Goal: Information Seeking & Learning: Learn about a topic

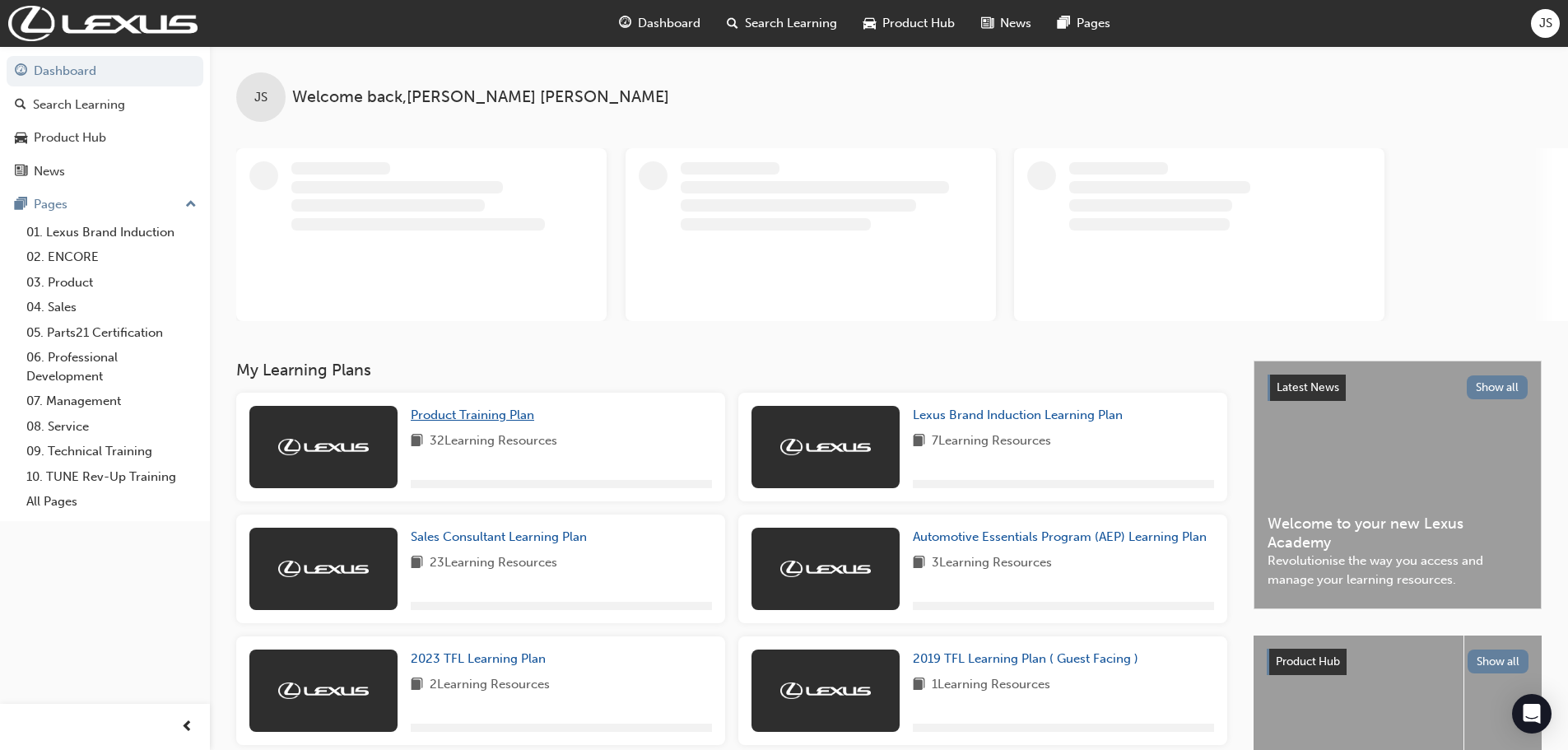
click at [480, 410] on span "Product Training Plan" at bounding box center [471, 415] width 123 height 14
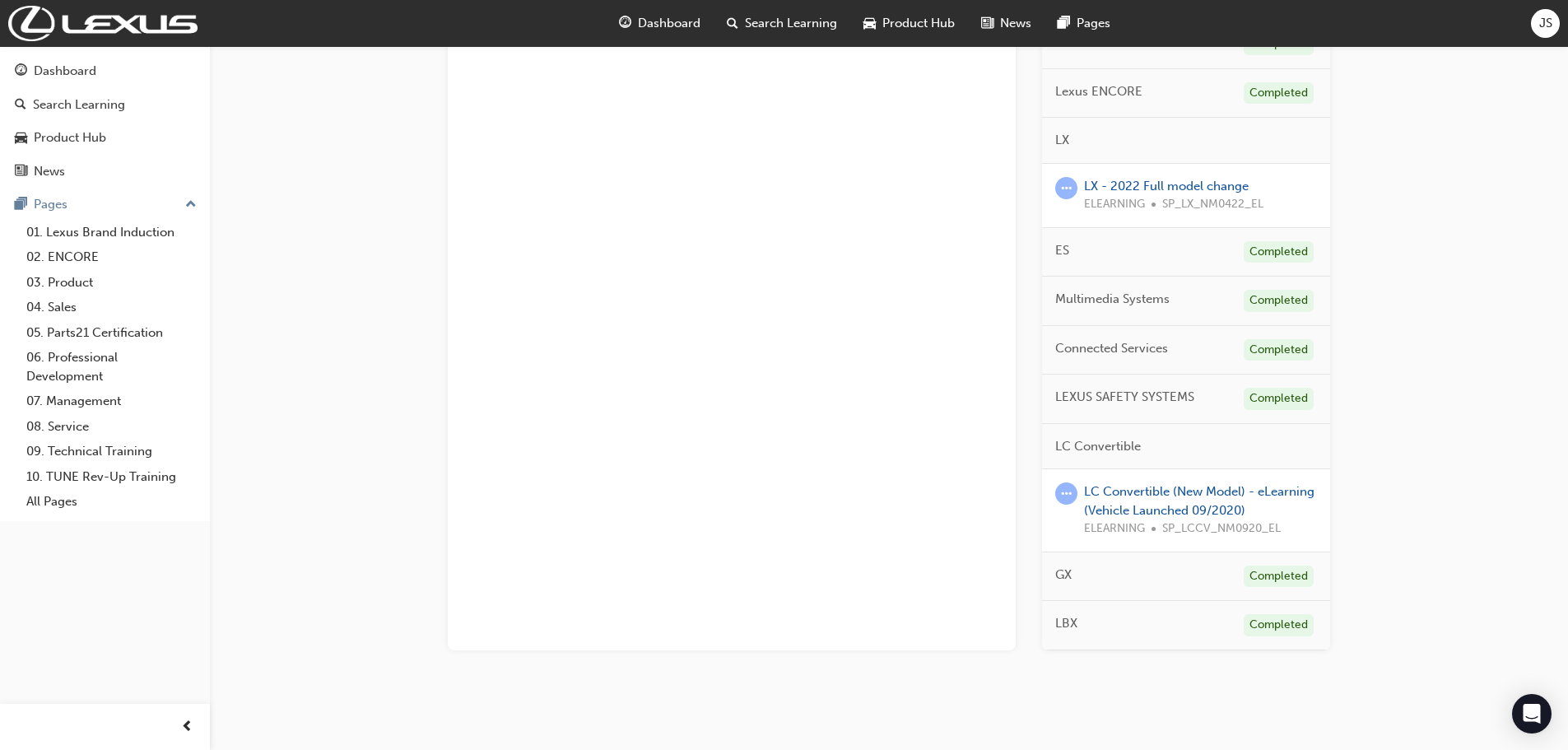
scroll to position [676, 0]
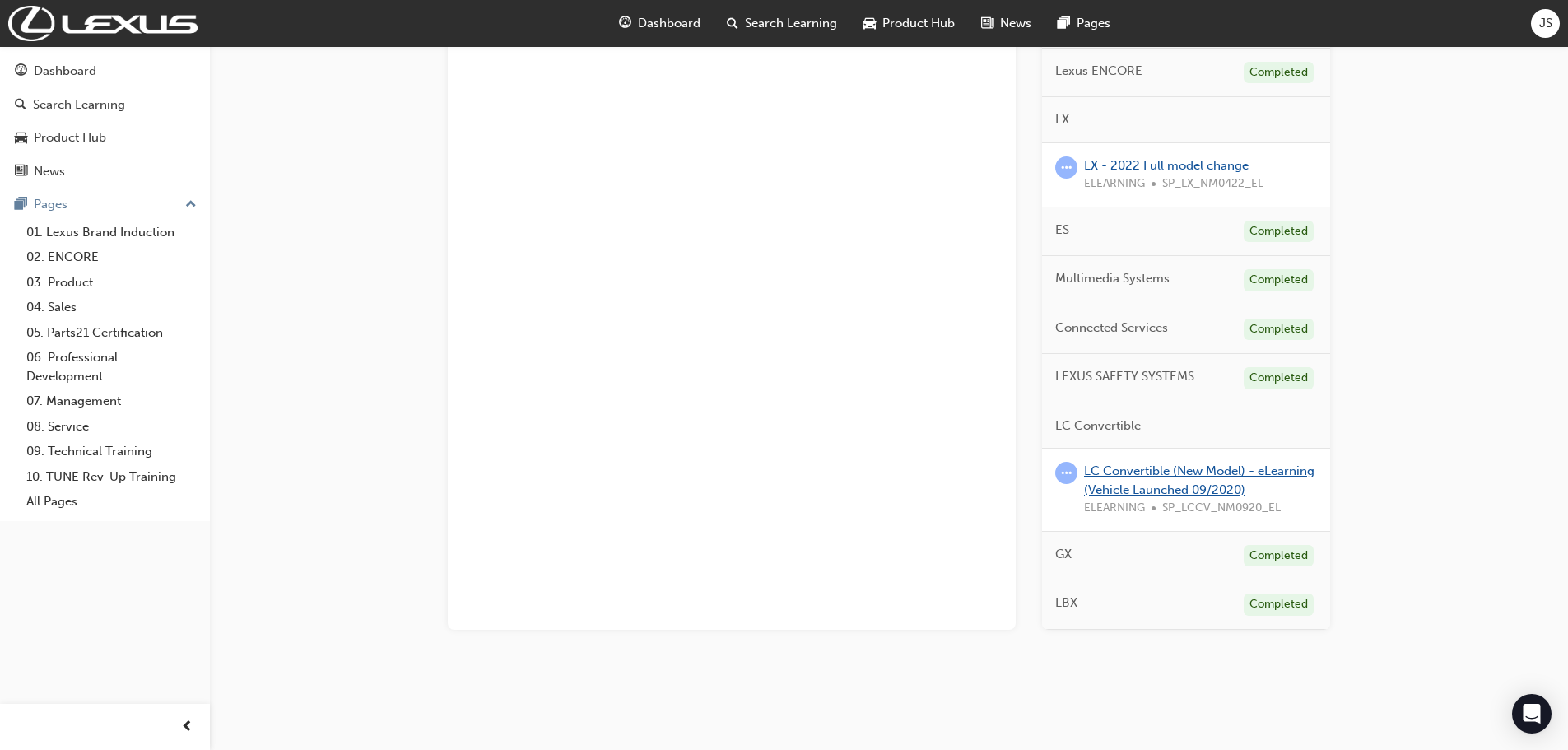
click at [1157, 473] on link "LC Convertible (New Model) - eLearning (Vehicle Launched 09/2020)" at bounding box center [1199, 481] width 231 height 34
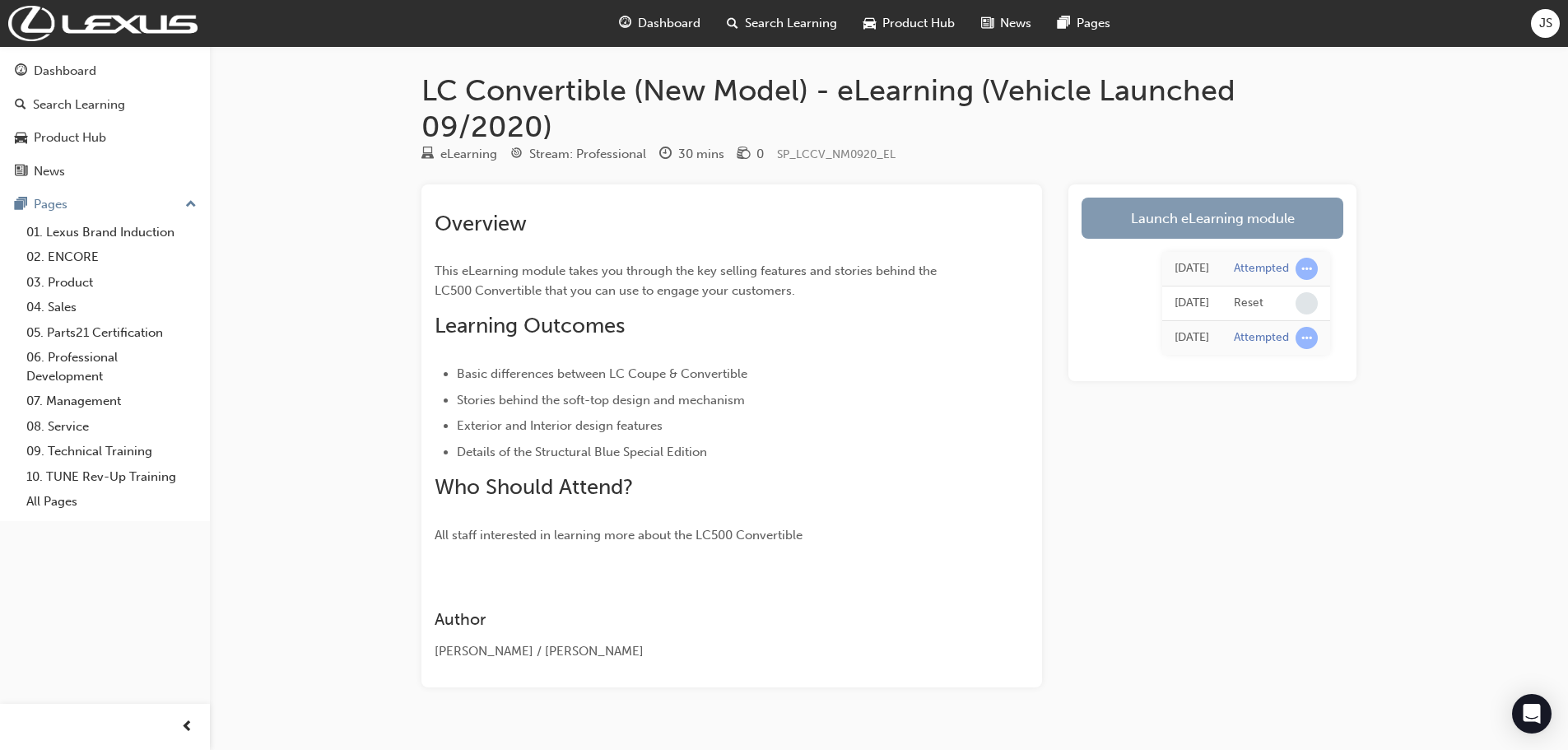
click at [1202, 217] on link "Launch eLearning module" at bounding box center [1211, 218] width 261 height 41
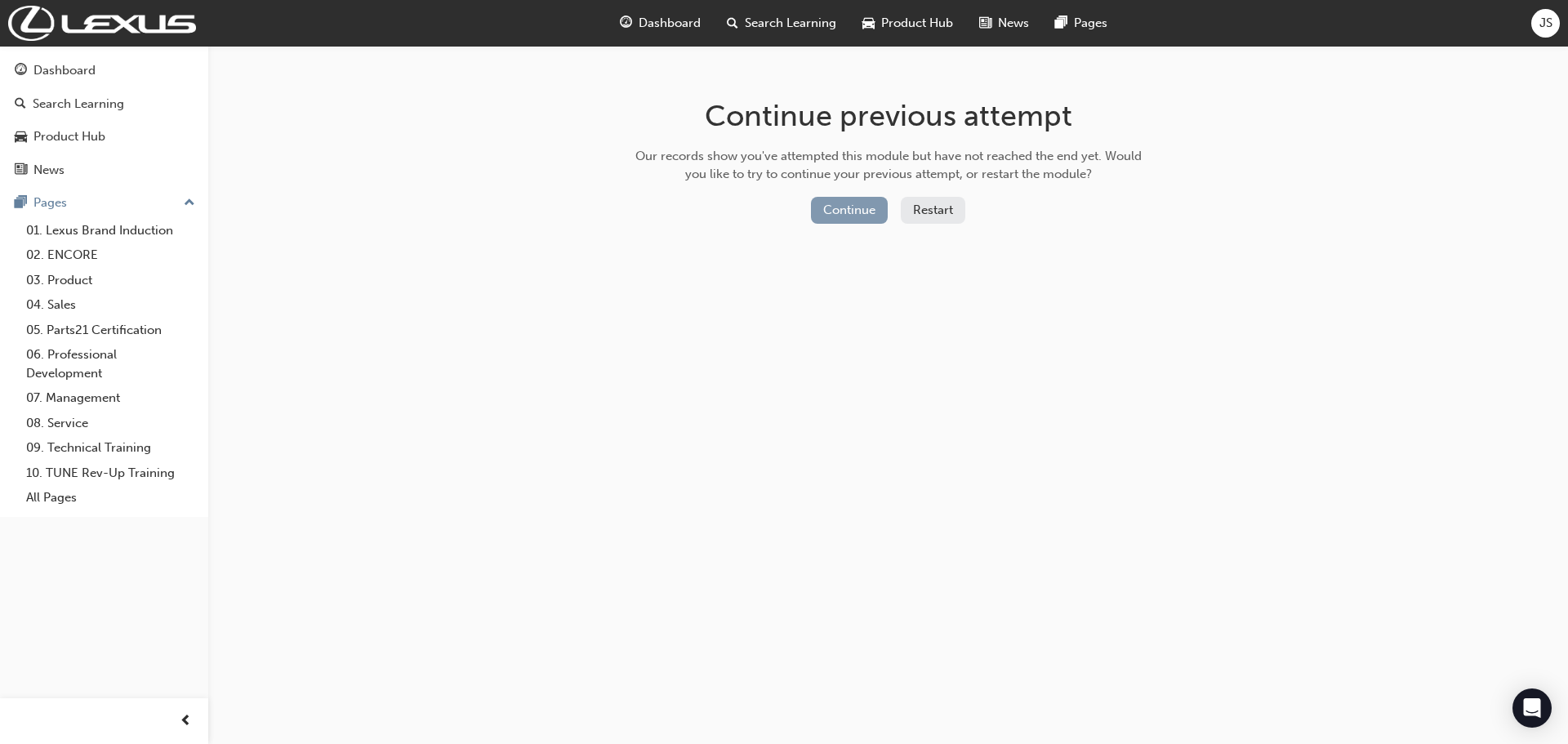
click at [836, 208] on button "Continue" at bounding box center [850, 210] width 77 height 27
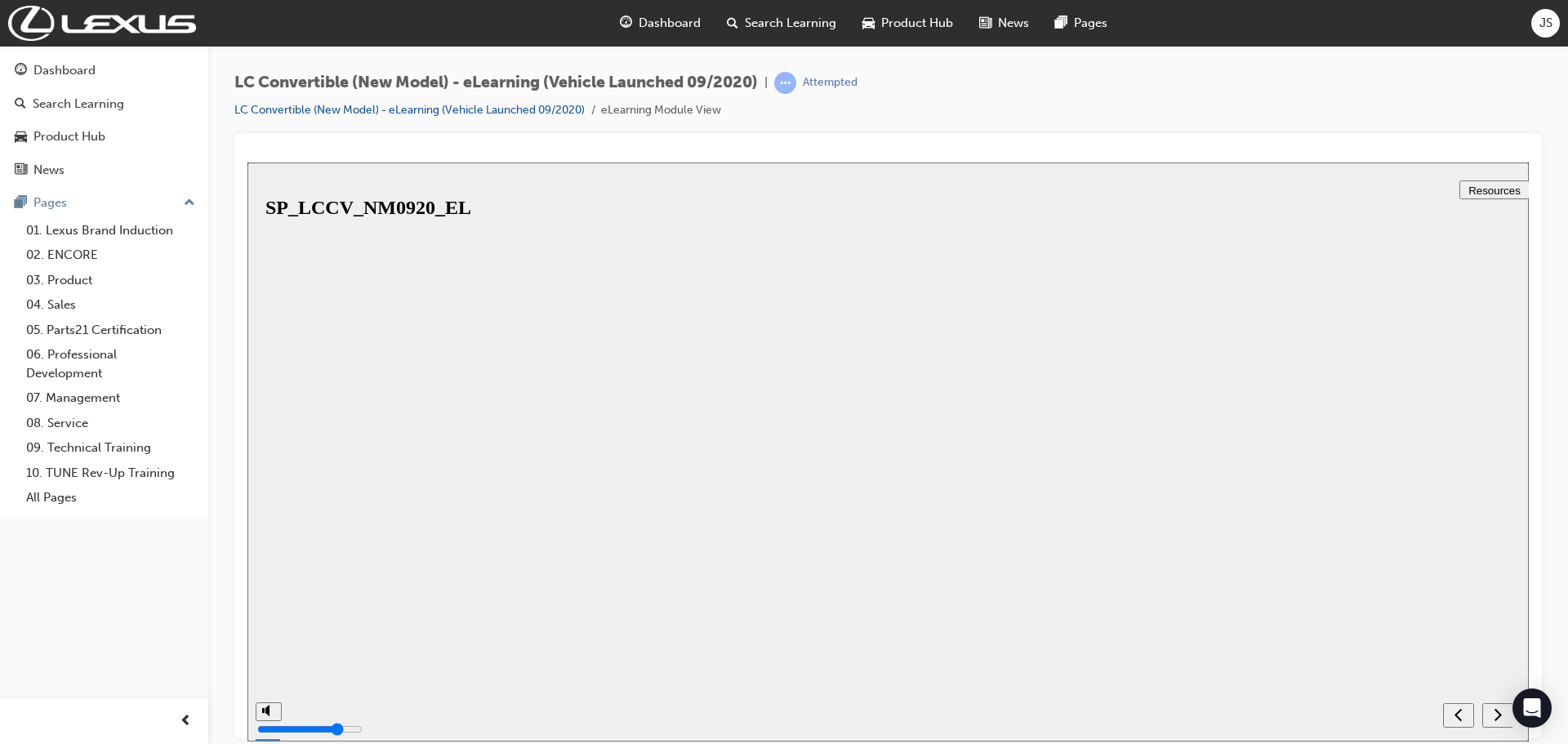
click at [301, 732] on button "Resume" at bounding box center [275, 740] width 53 height 17
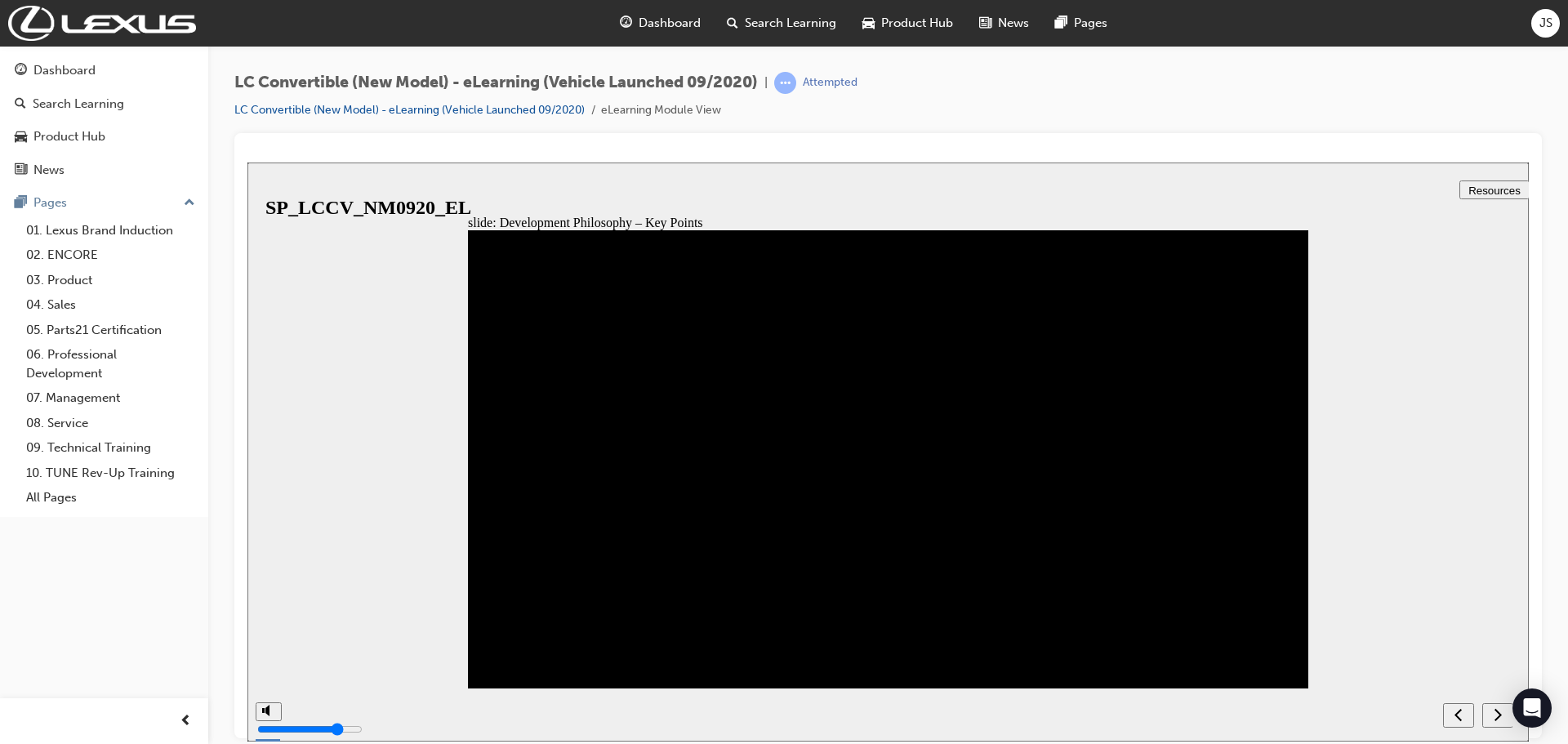
click at [1501, 717] on icon "next" at bounding box center [1498, 714] width 8 height 14
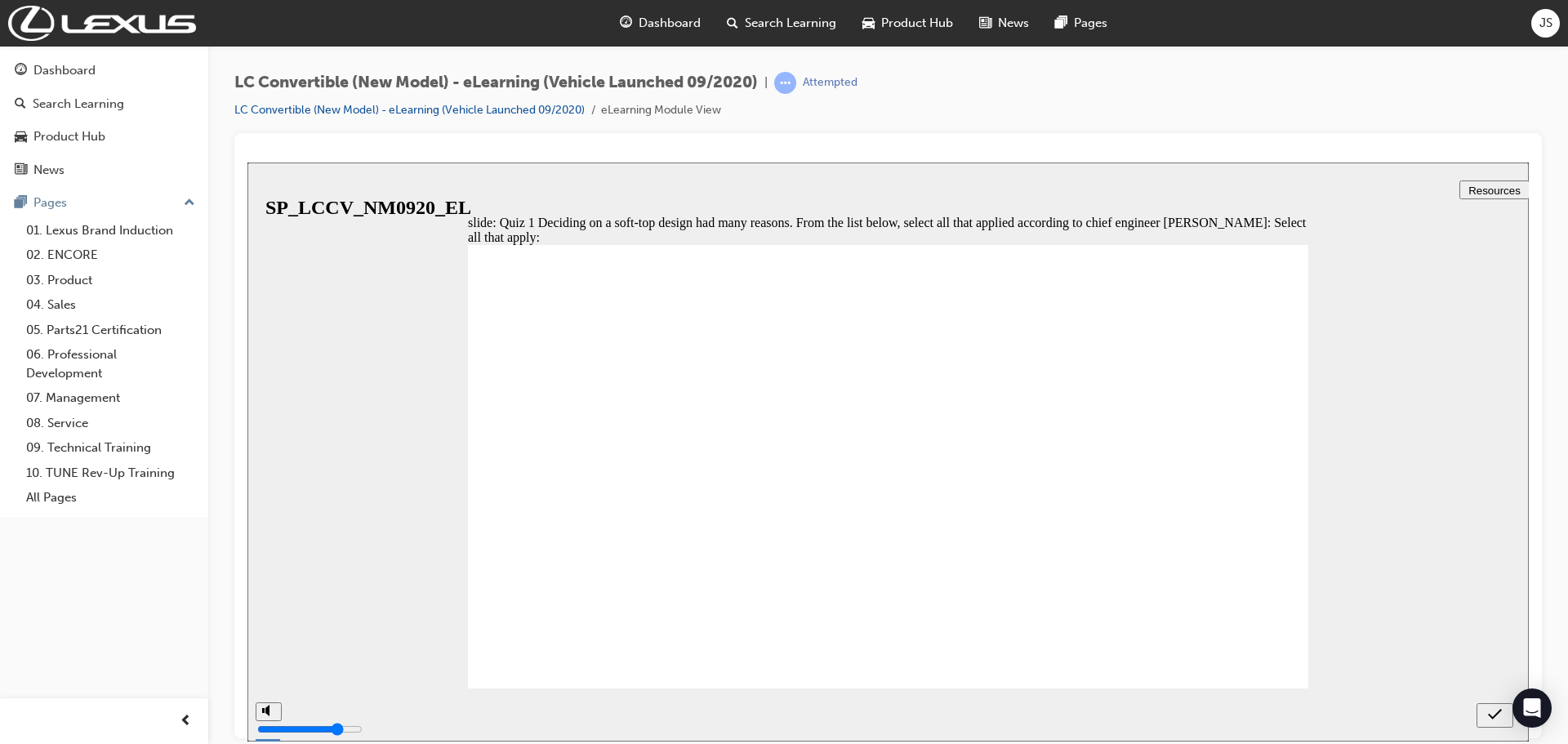
checkbox input "true"
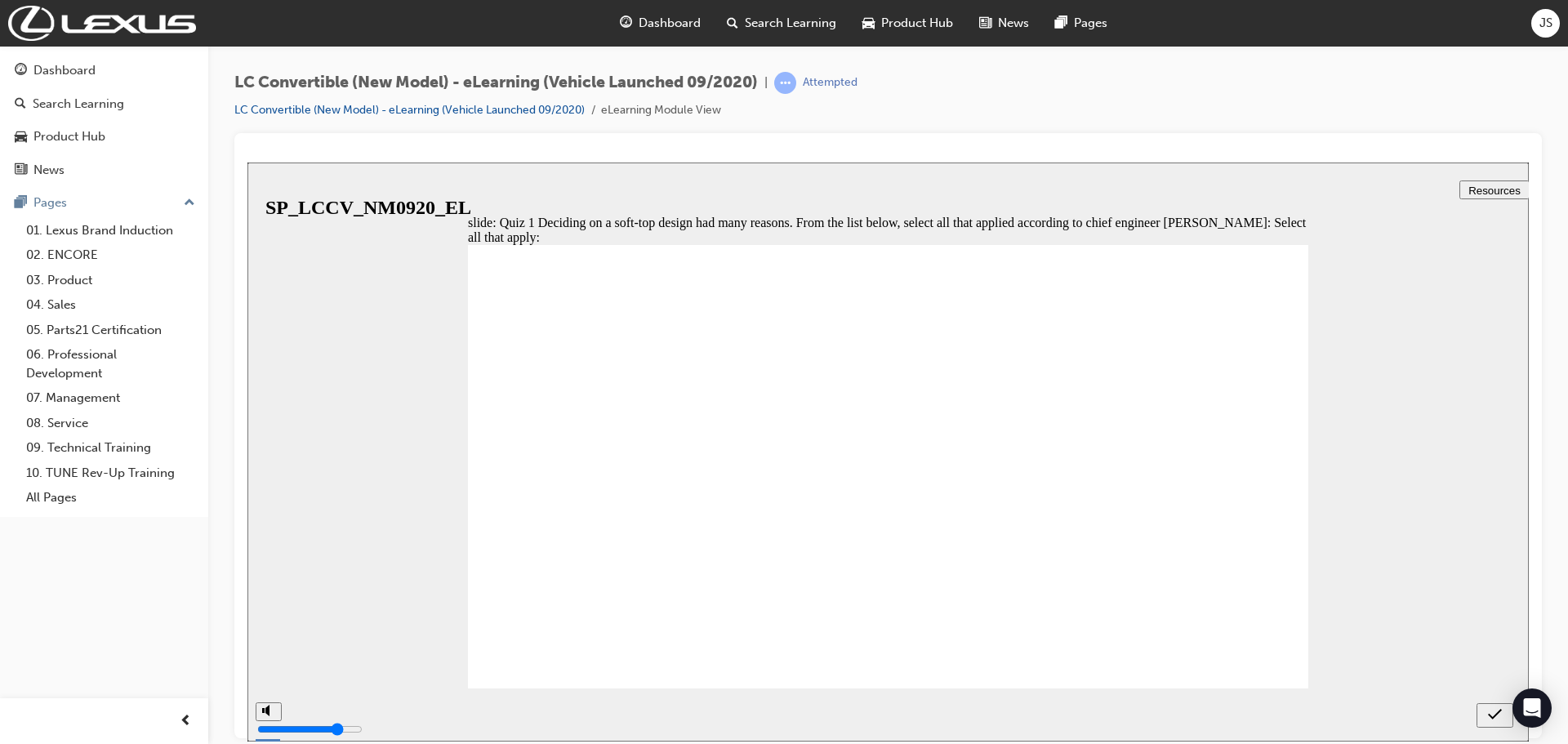
checkbox input "true"
click at [1494, 712] on icon "submit" at bounding box center [1496, 714] width 14 height 14
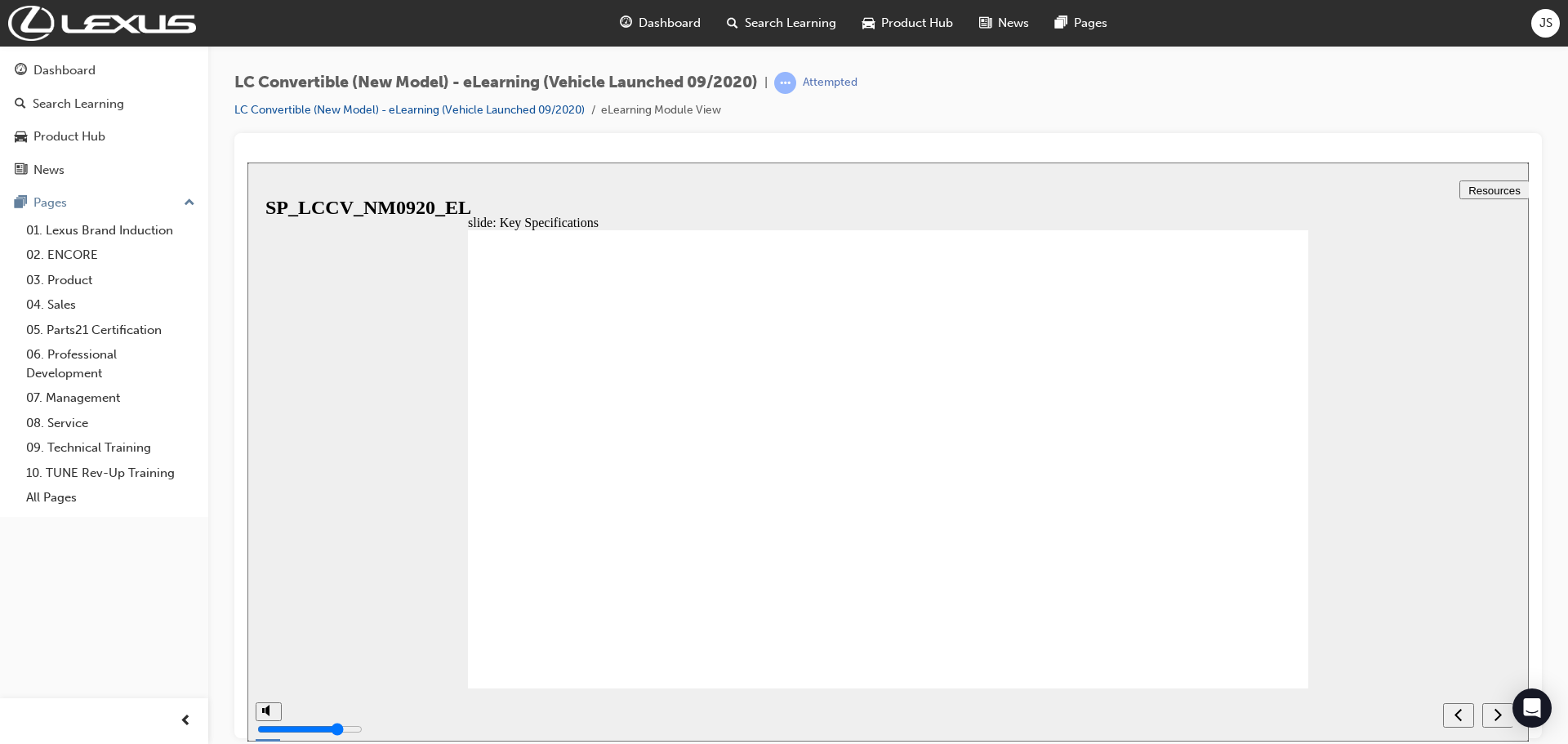
click at [1494, 718] on icon "next" at bounding box center [1498, 714] width 8 height 14
click at [1494, 715] on icon "next" at bounding box center [1498, 714] width 8 height 14
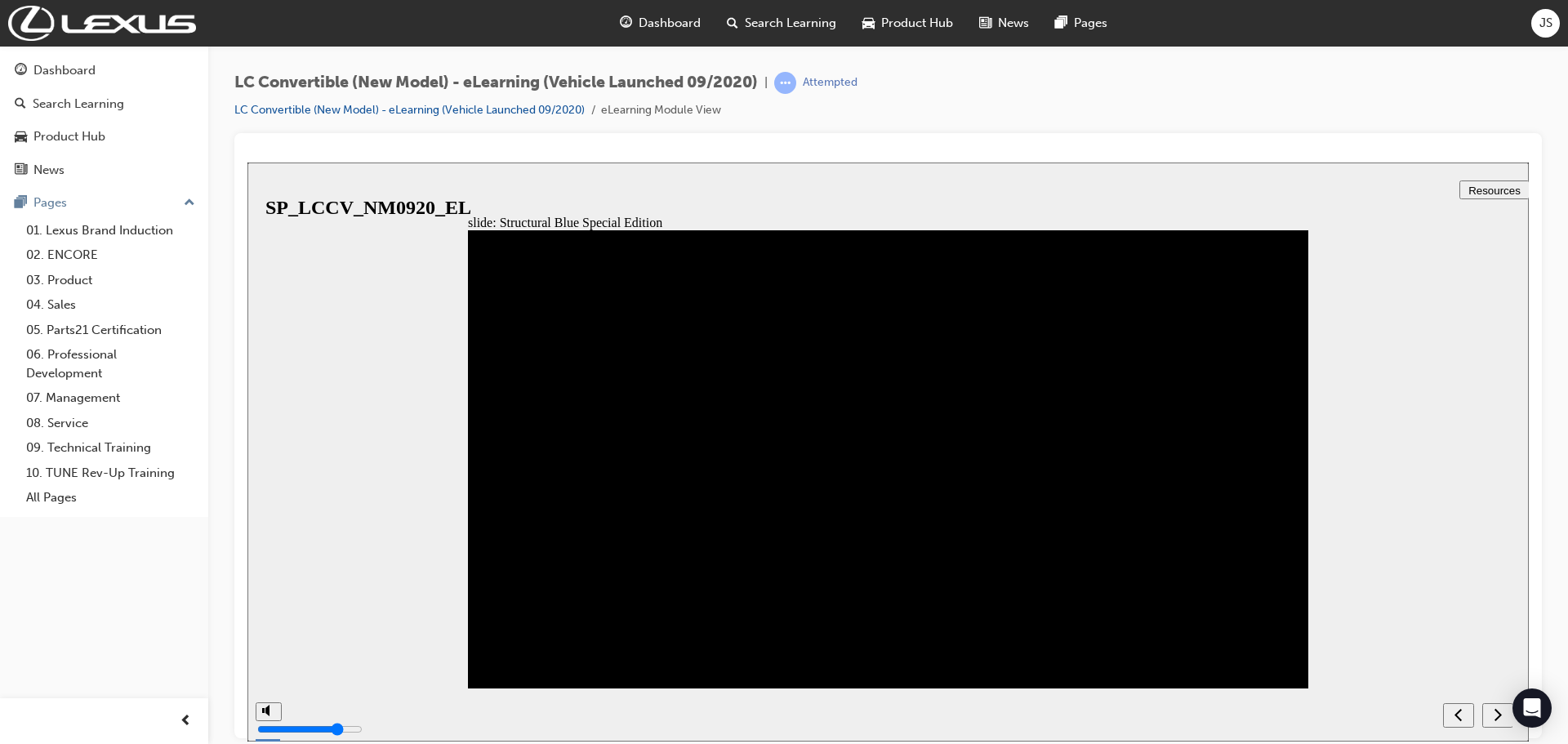
click at [1498, 712] on icon "next" at bounding box center [1498, 714] width 8 height 14
